Goal: Transaction & Acquisition: Purchase product/service

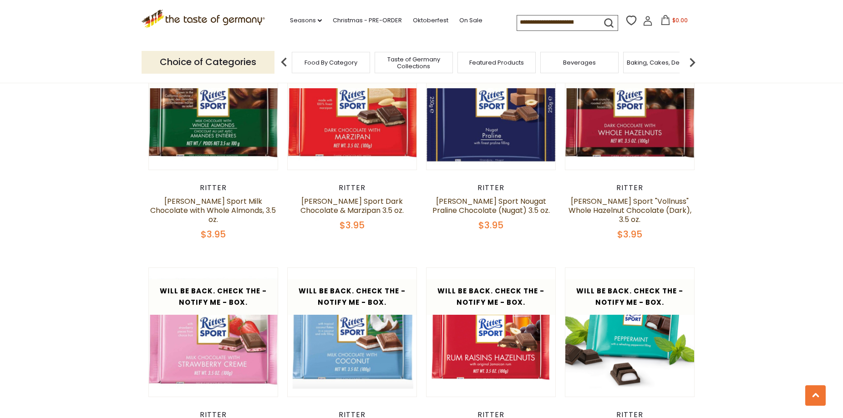
scroll to position [1485, 0]
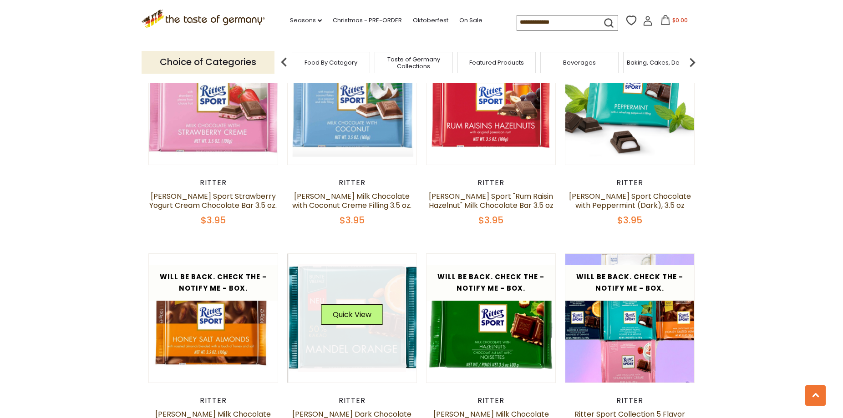
click at [334, 304] on link at bounding box center [352, 318] width 108 height 108
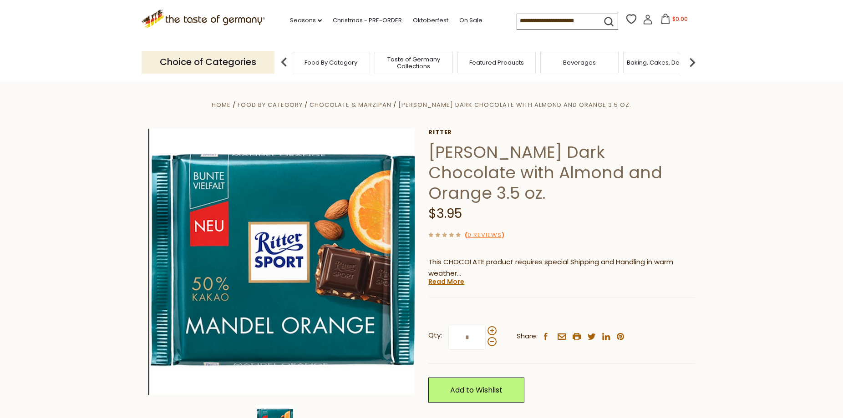
scroll to position [46, 0]
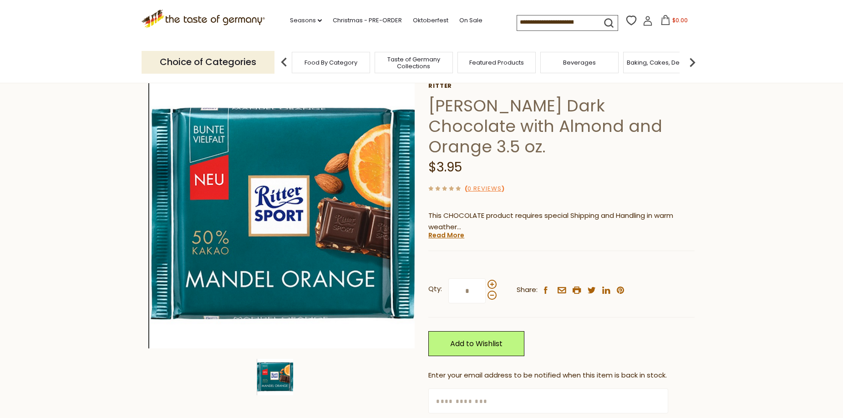
click at [469, 278] on input "*" at bounding box center [466, 290] width 37 height 25
type input "**"
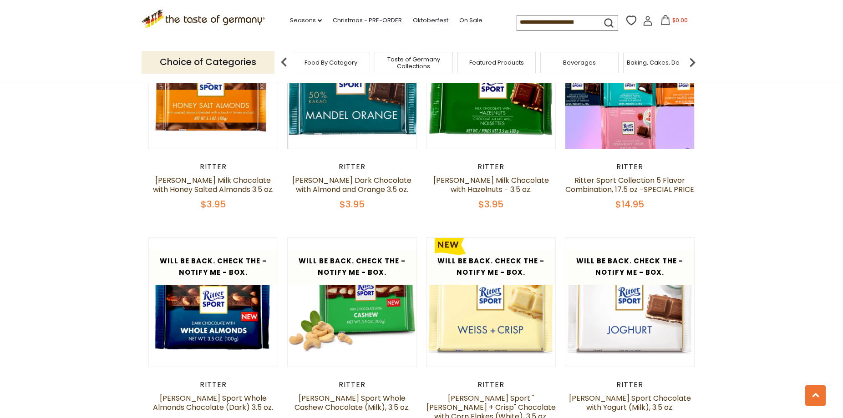
scroll to position [1905, 0]
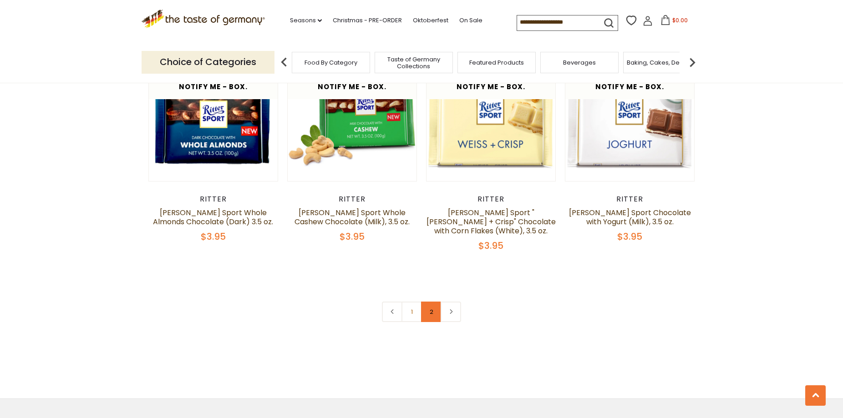
click at [423, 302] on link "2" at bounding box center [431, 312] width 20 height 20
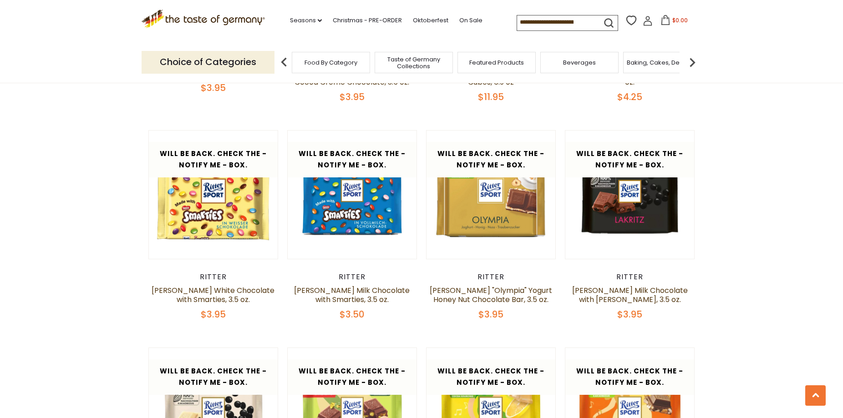
scroll to position [442, 0]
